Goal: Task Accomplishment & Management: Manage account settings

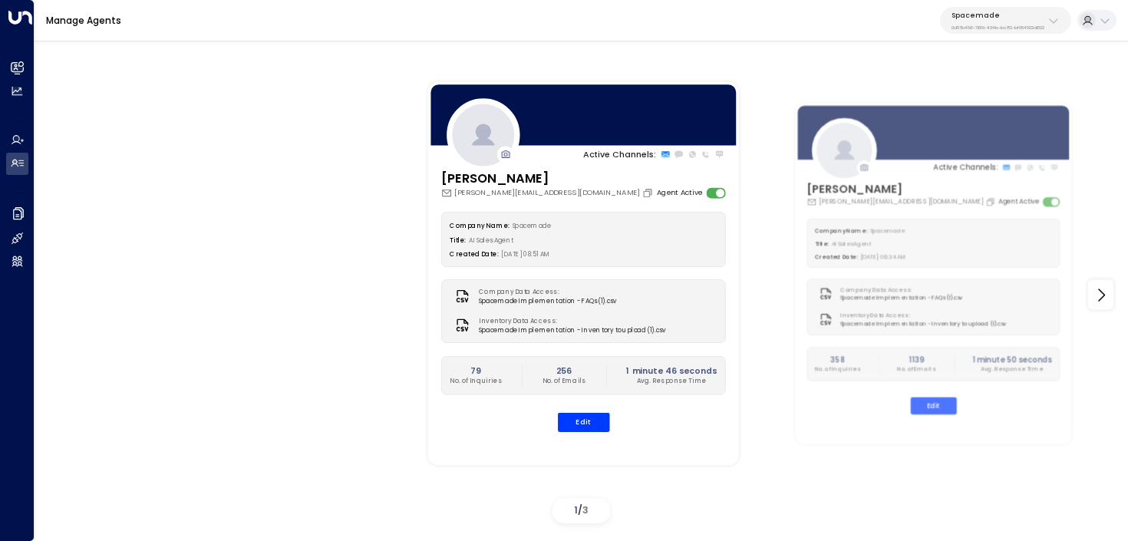
click at [992, 25] on p "0d57b456-76f9-434b-bc82-bf954502d602" at bounding box center [998, 28] width 93 height 6
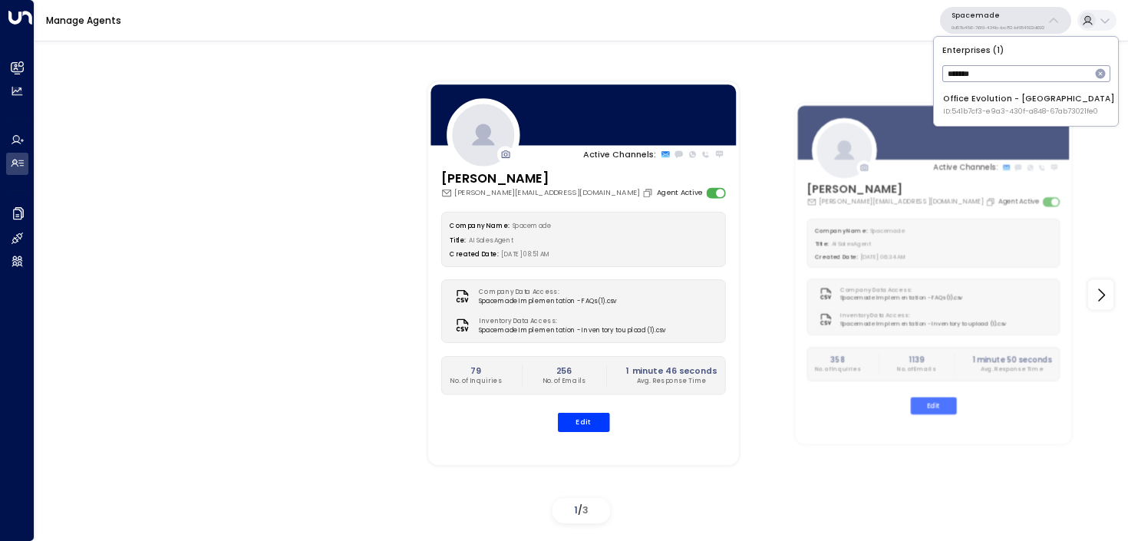
type input "*******"
click at [1012, 99] on div "Office Evolution - [GEOGRAPHIC_DATA] ID: 541b7cf3-e9a3-430f-a848-67ab73021fe0" at bounding box center [1029, 105] width 172 height 24
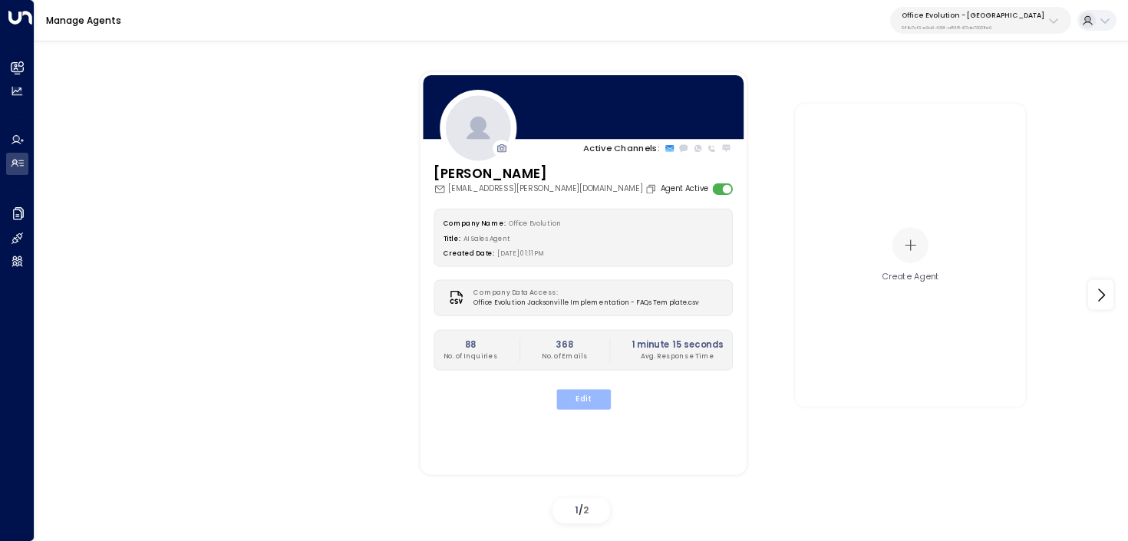
click at [578, 393] on button "Edit" at bounding box center [583, 400] width 54 height 20
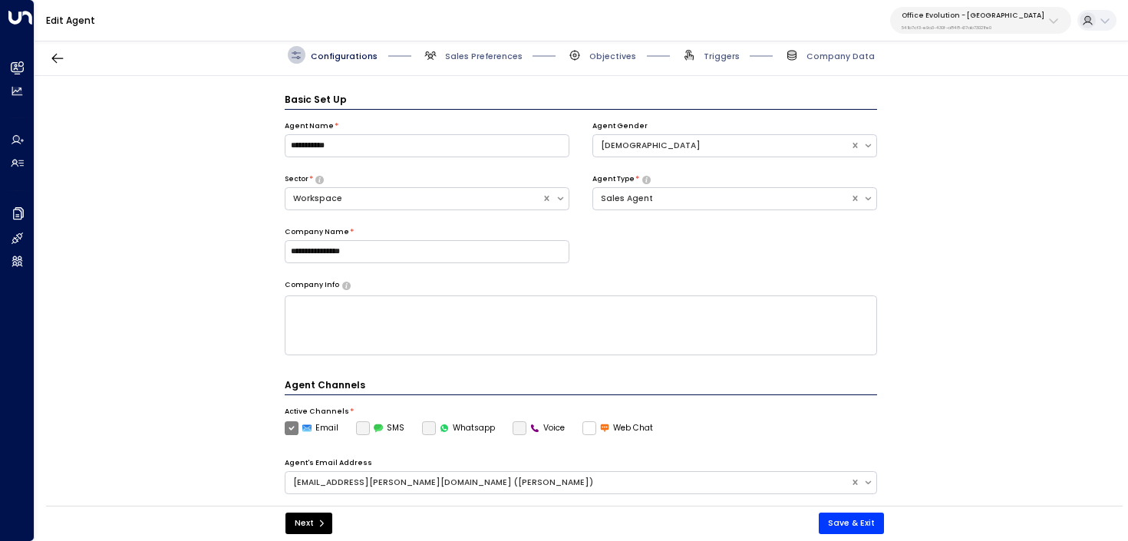
scroll to position [17, 0]
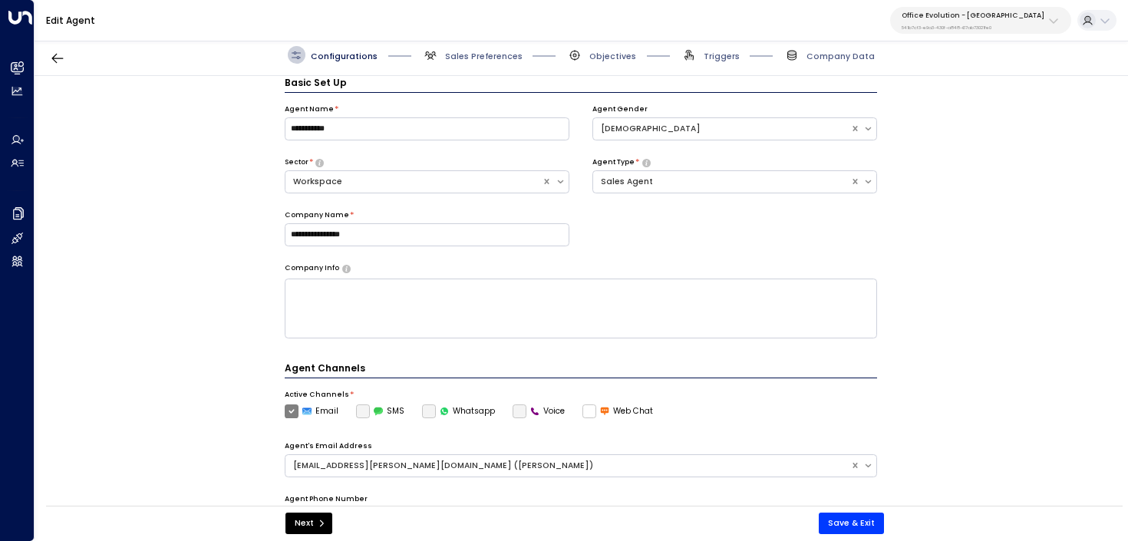
click at [718, 62] on span "Triggers" at bounding box center [710, 55] width 59 height 18
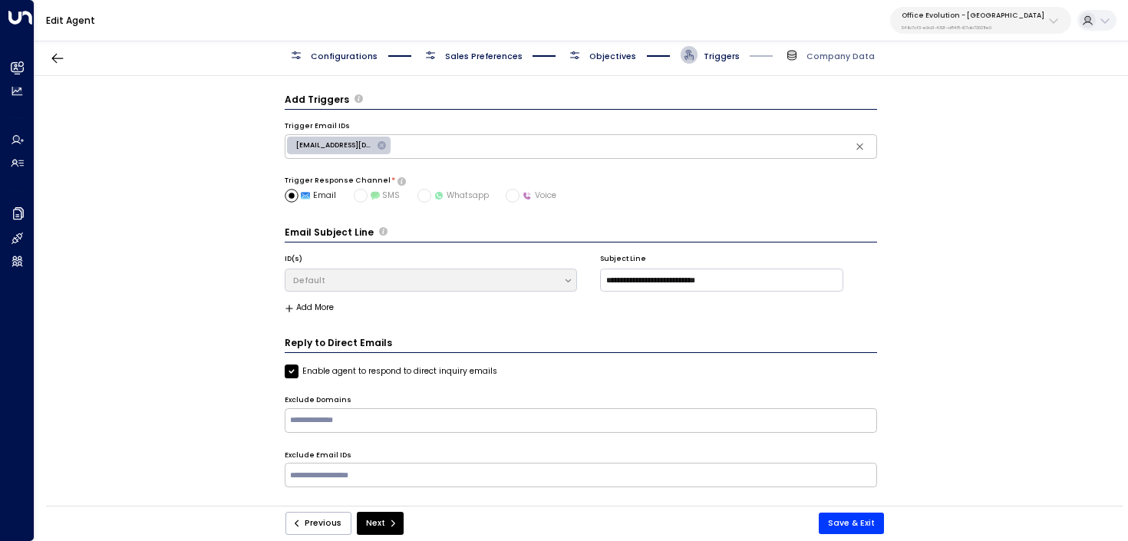
click at [626, 55] on span "Objectives" at bounding box center [613, 57] width 47 height 12
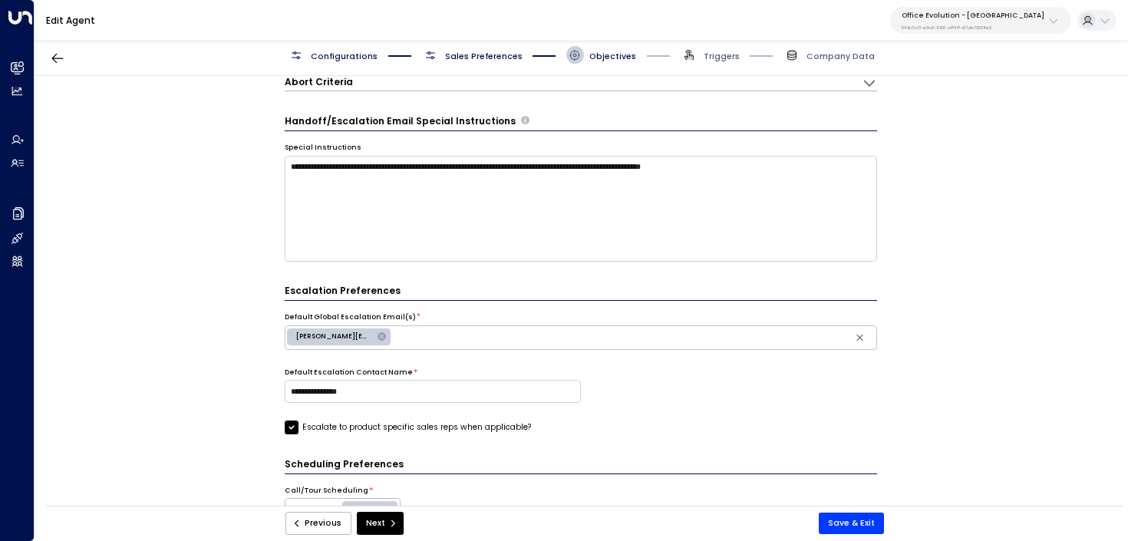
scroll to position [105, 0]
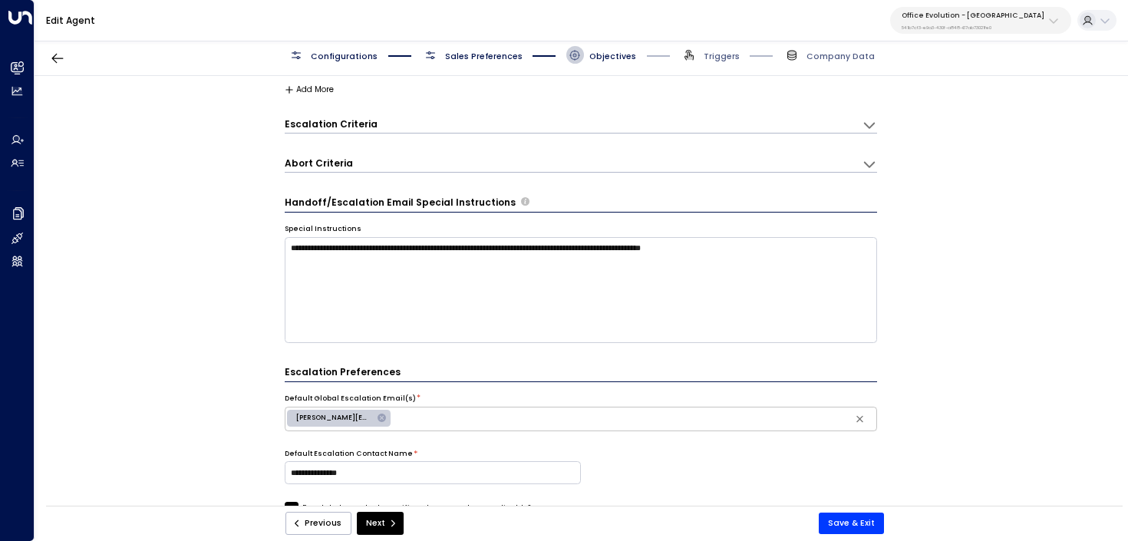
click at [469, 160] on div "Abort Criteria" at bounding box center [574, 164] width 578 height 15
